Goal: Transaction & Acquisition: Obtain resource

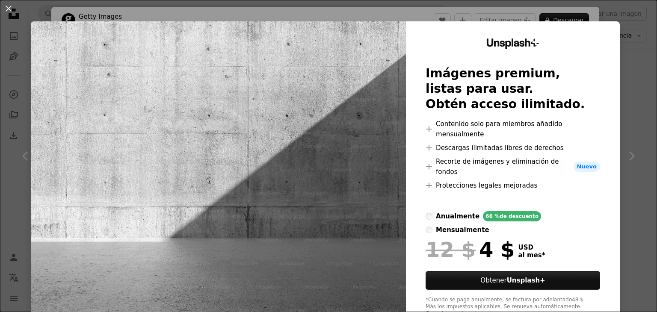
click at [617, 49] on div "An X shape Unsplash+ Imágenes premium, listas para usar. Obtén acceso ilimitado…" at bounding box center [328, 156] width 657 height 312
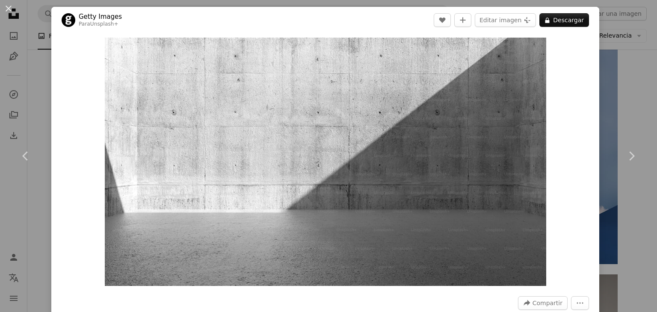
click at [5, 44] on div "An X shape Chevron left Chevron right Getty Images Para Unsplash+ A heart A plu…" at bounding box center [328, 156] width 657 height 312
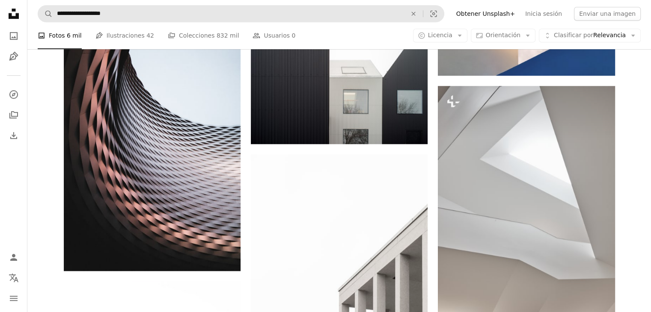
scroll to position [476, 0]
